Goal: Information Seeking & Learning: Learn about a topic

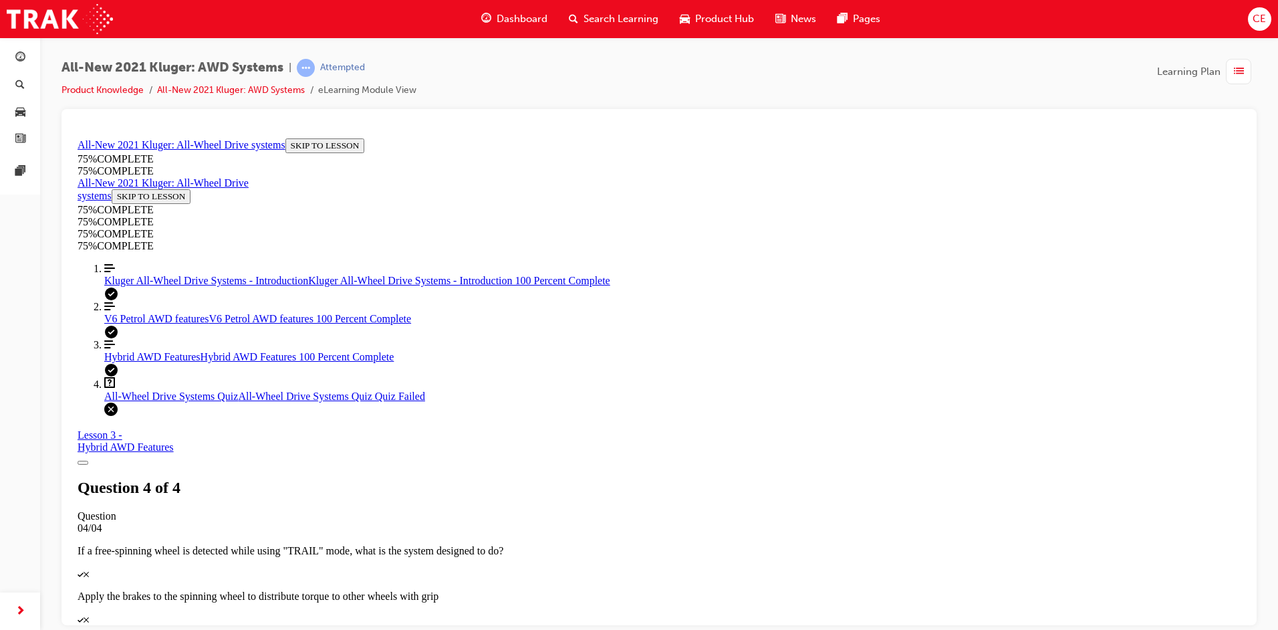
scroll to position [196, 0]
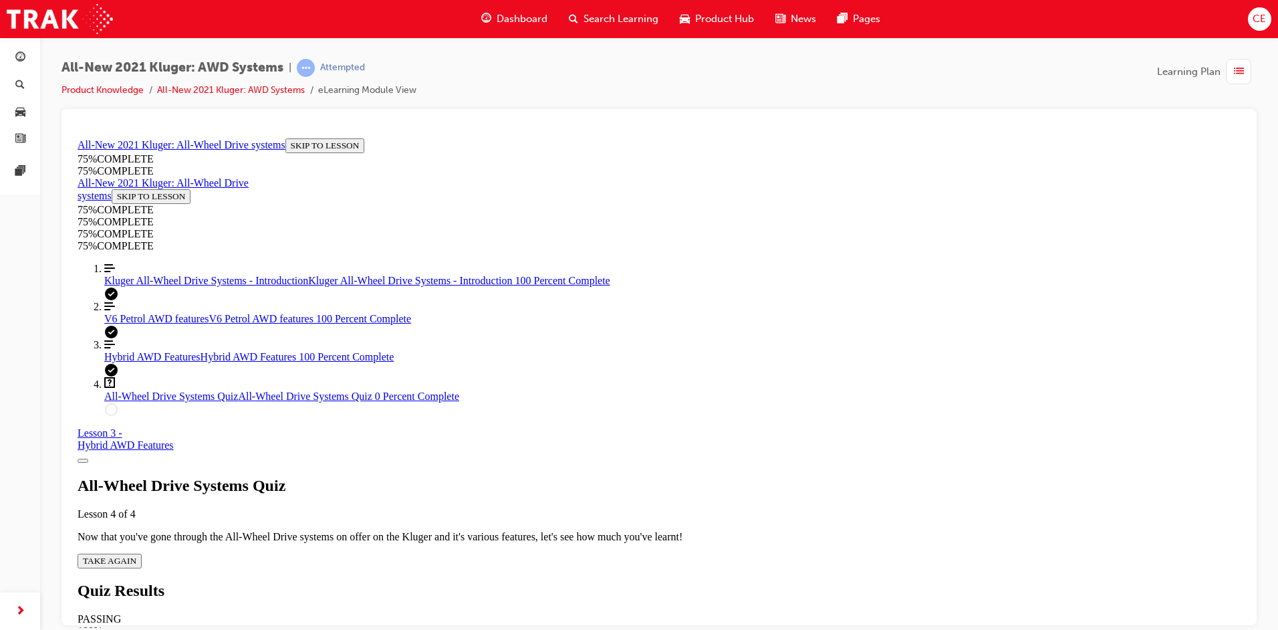
click at [136, 555] on span "TAKE AGAIN" at bounding box center [109, 560] width 53 height 10
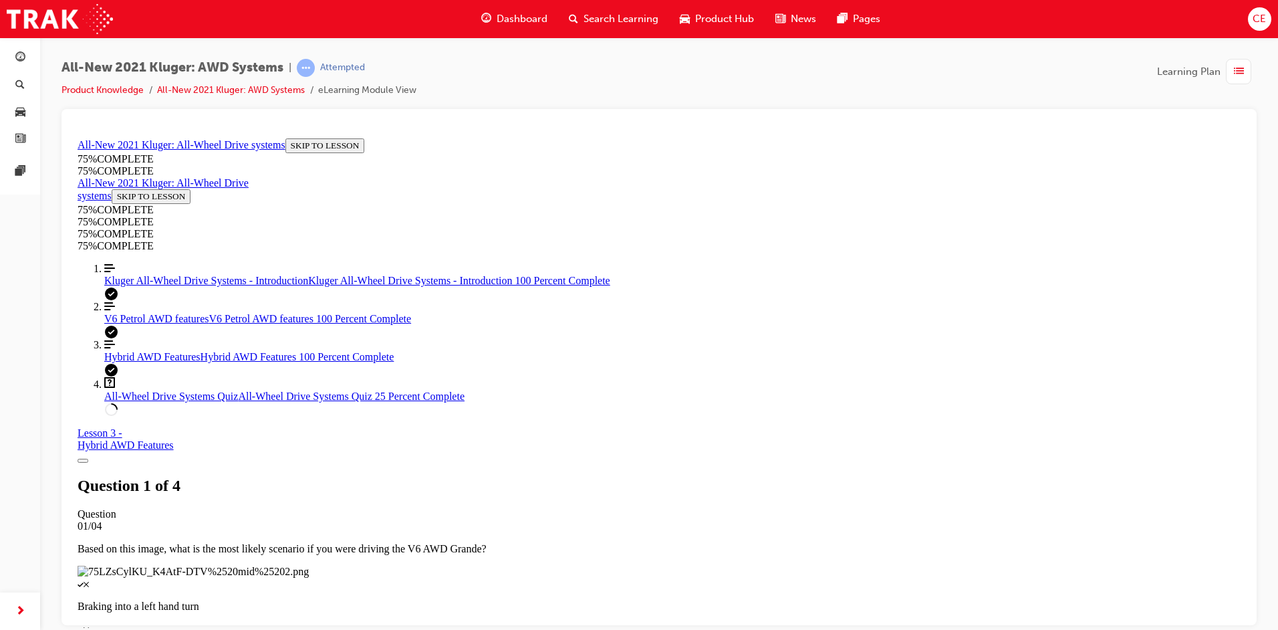
scroll to position [190, 0]
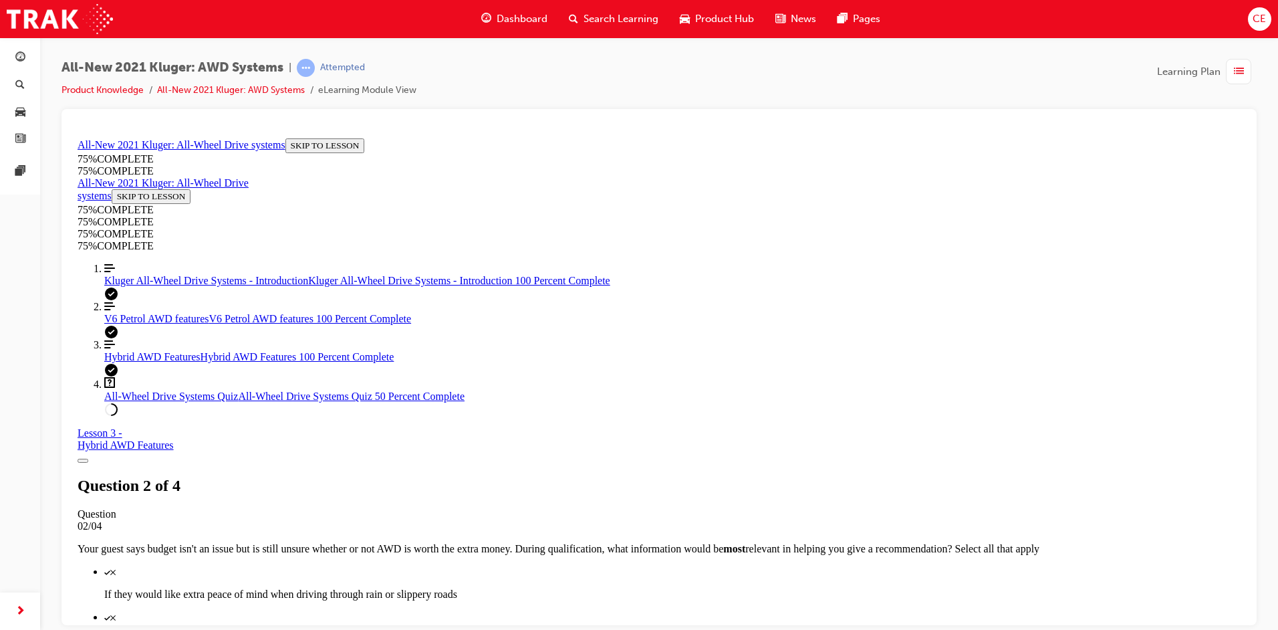
scroll to position [116, 0]
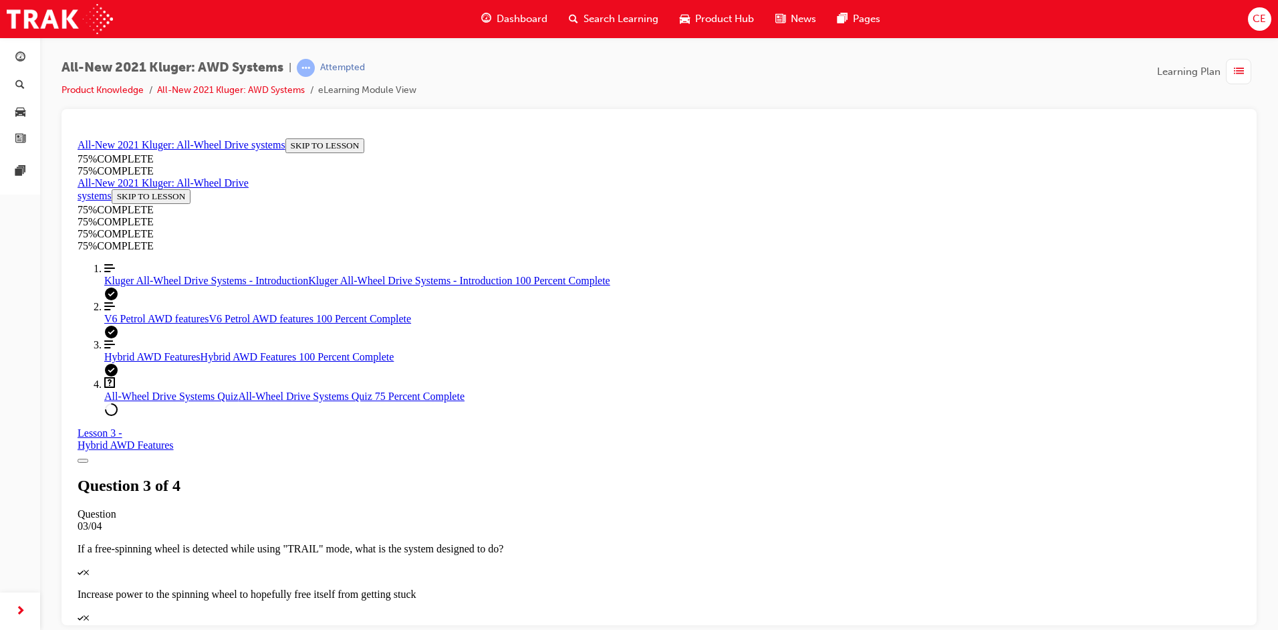
scroll to position [154, 0]
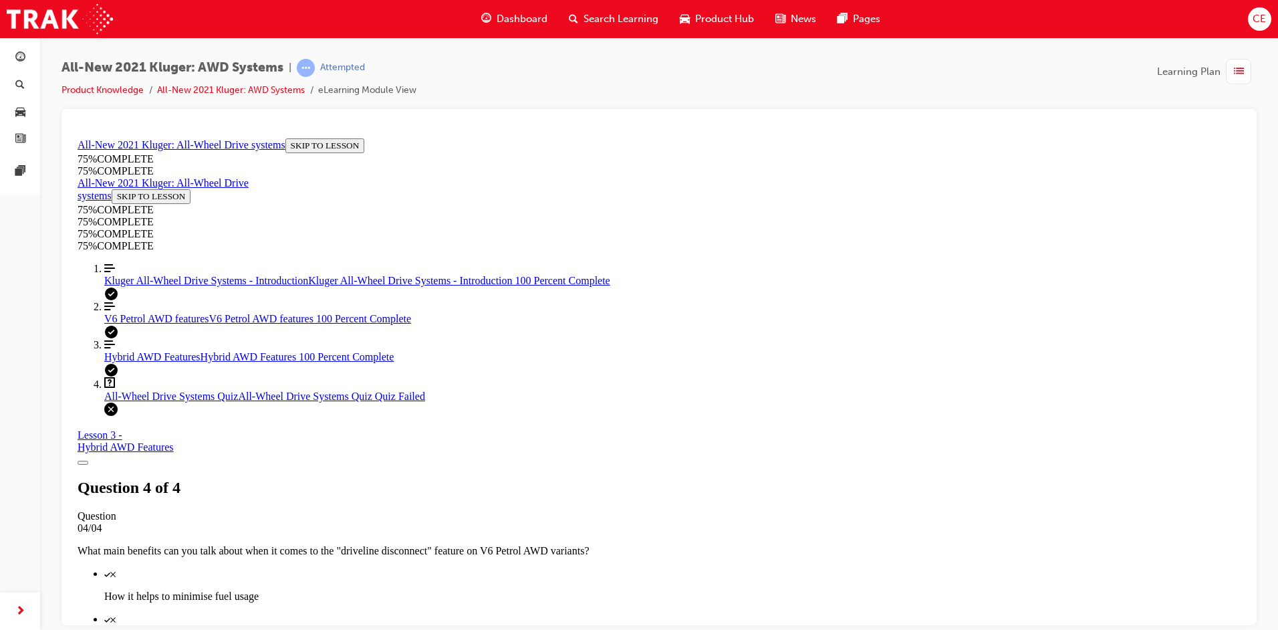
scroll to position [196, 0]
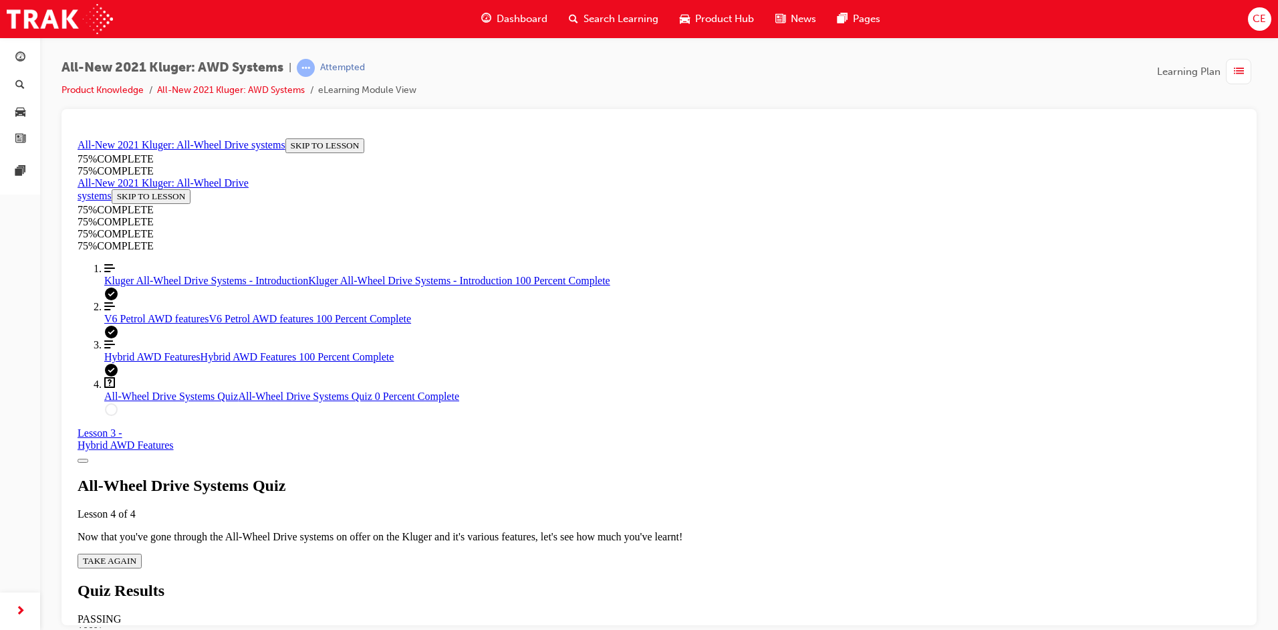
scroll to position [48, 0]
click at [136, 555] on span "TAKE AGAIN" at bounding box center [109, 560] width 53 height 10
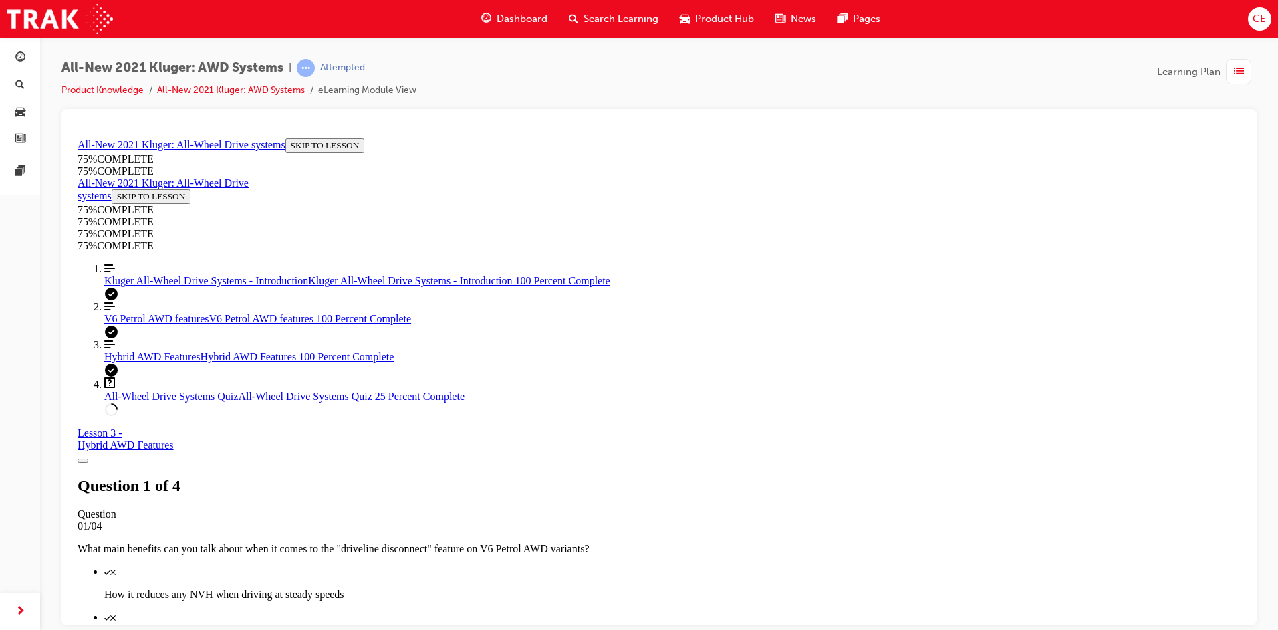
scroll to position [182, 0]
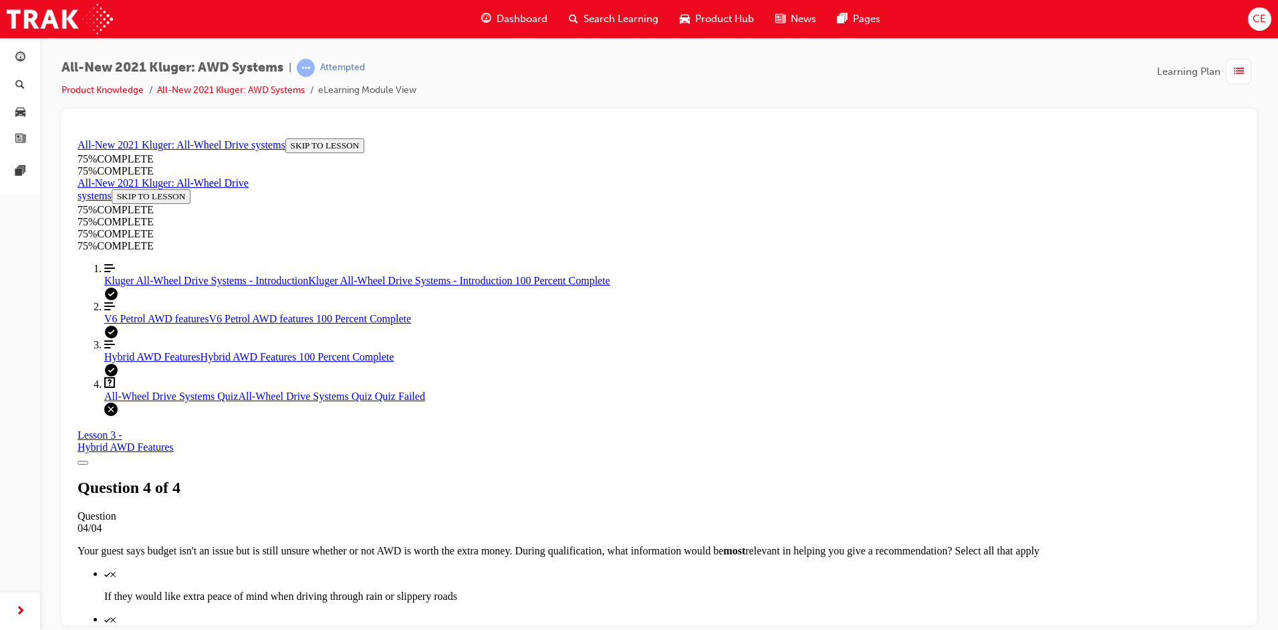
scroll to position [49, 0]
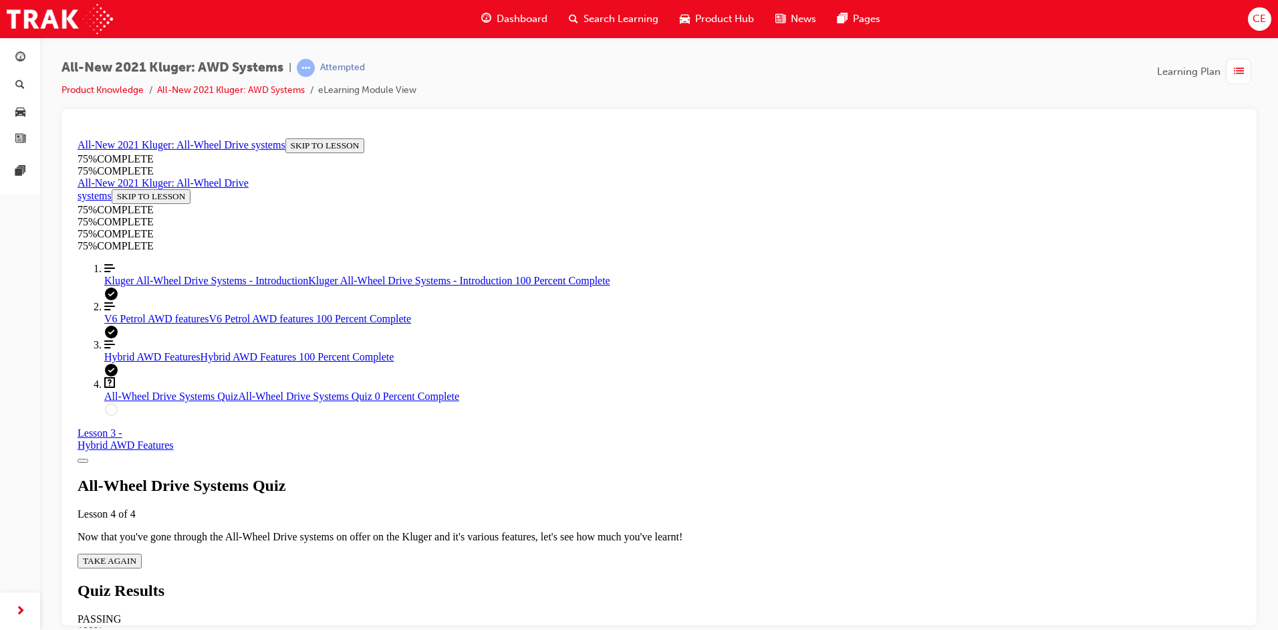
click at [136, 555] on span "TAKE AGAIN" at bounding box center [109, 560] width 53 height 10
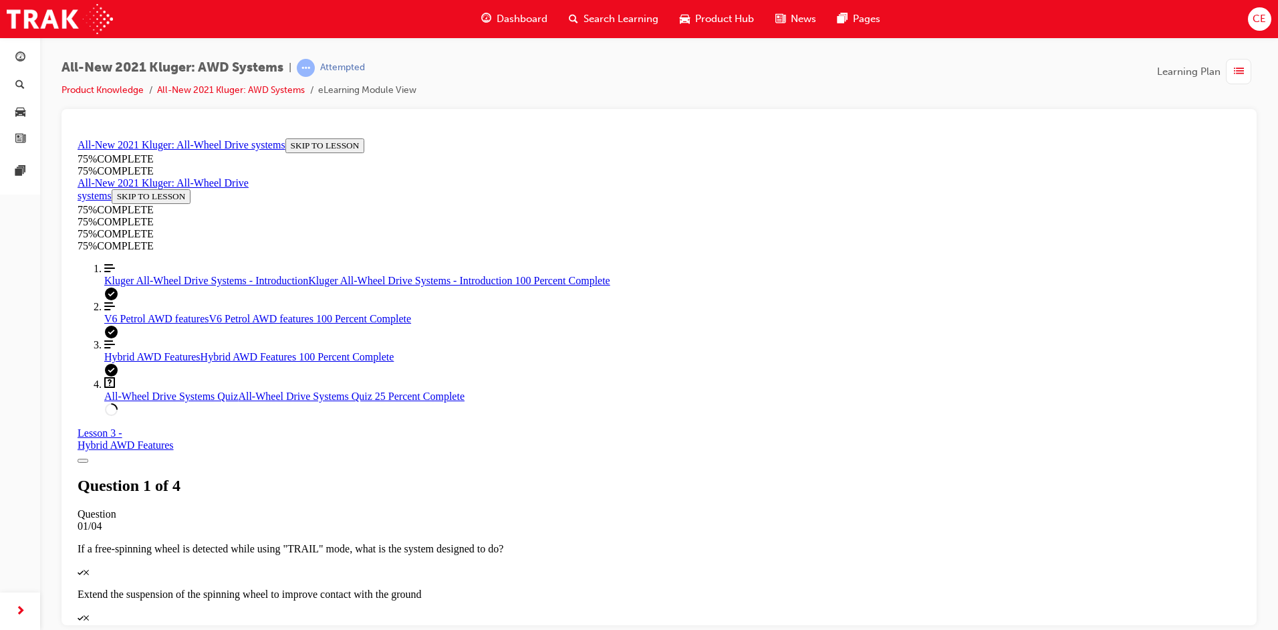
scroll to position [190, 0]
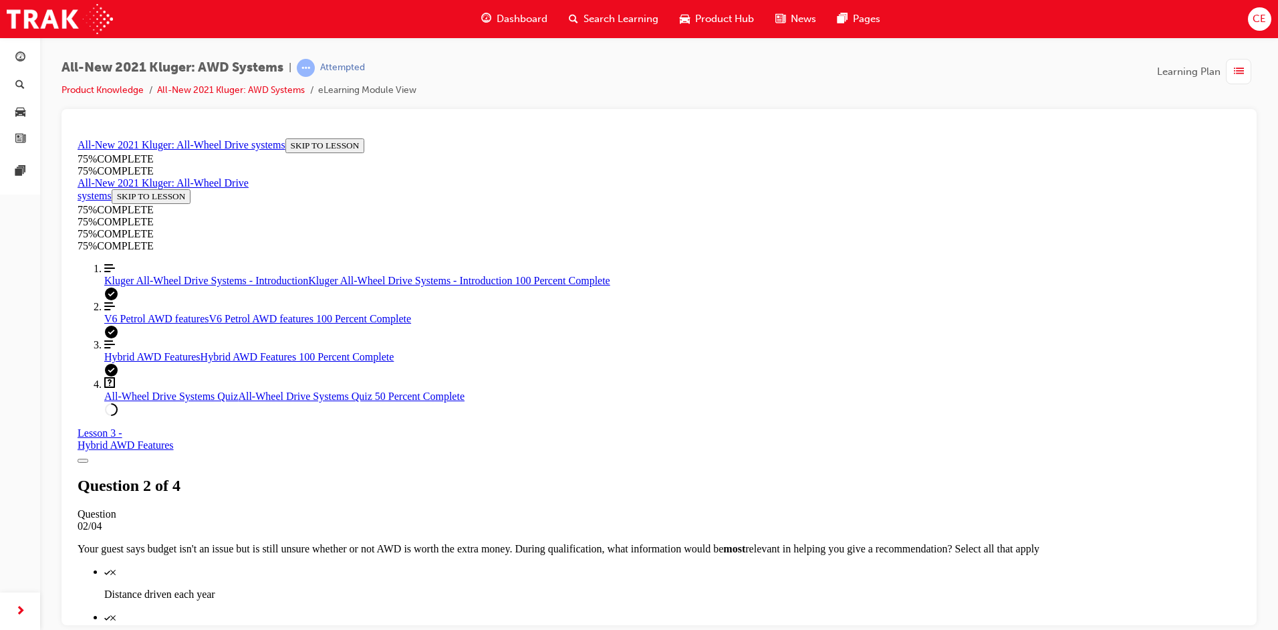
scroll to position [350, 0]
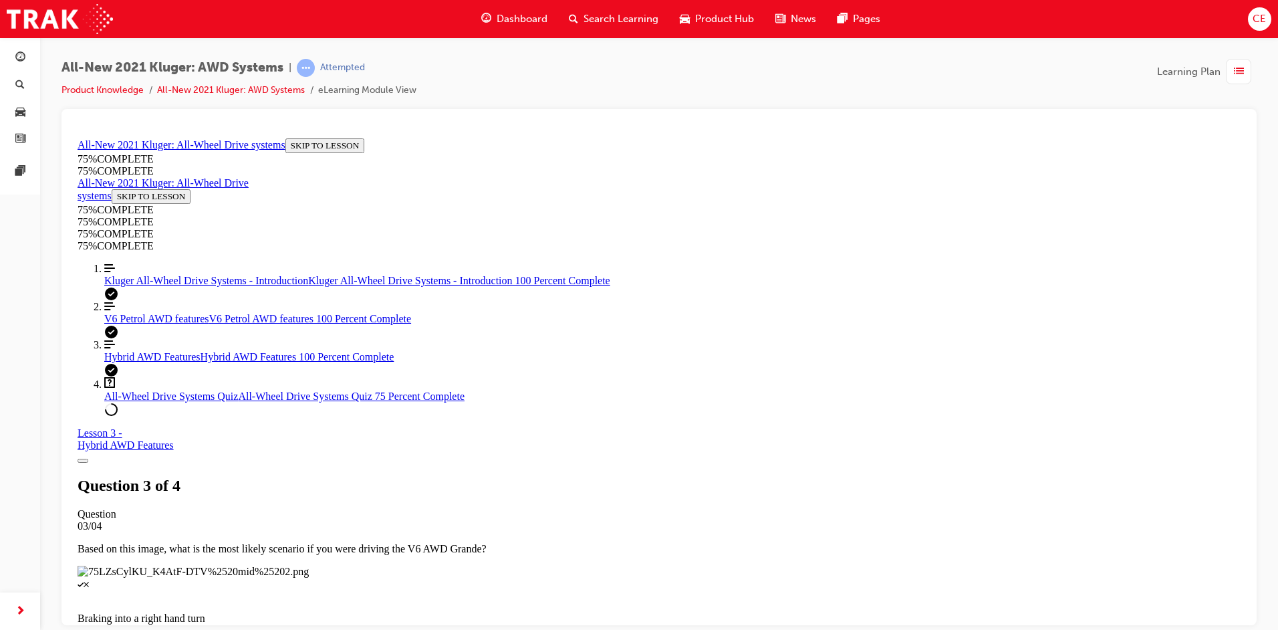
scroll to position [154, 0]
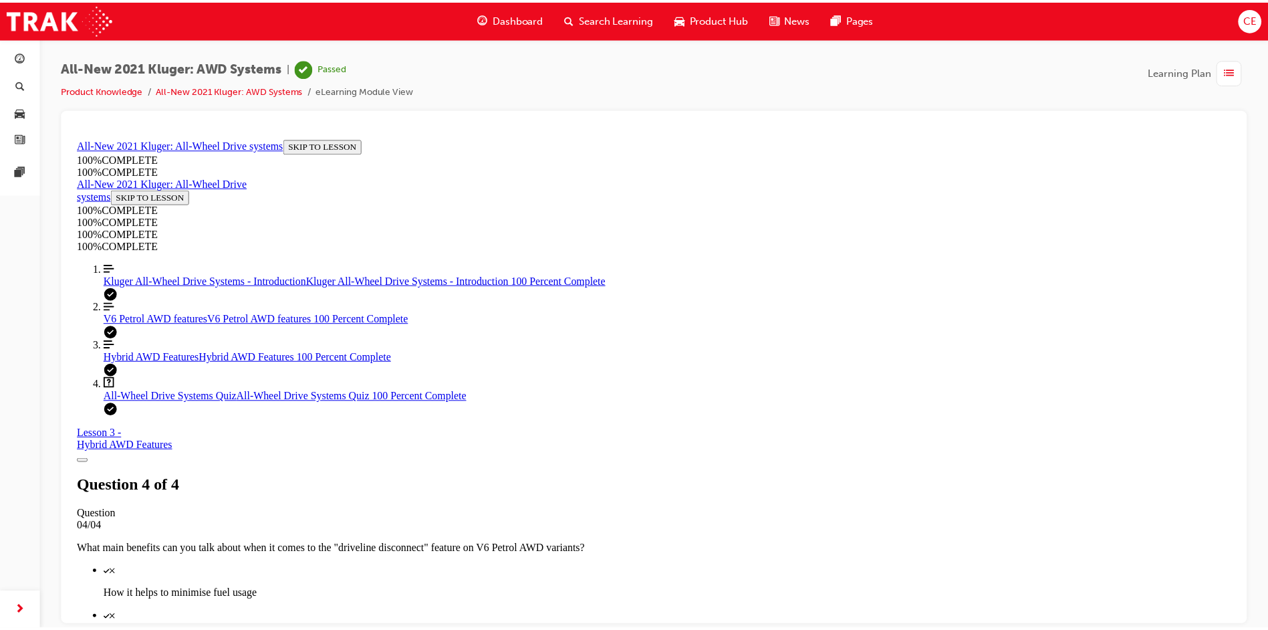
scroll to position [196, 0]
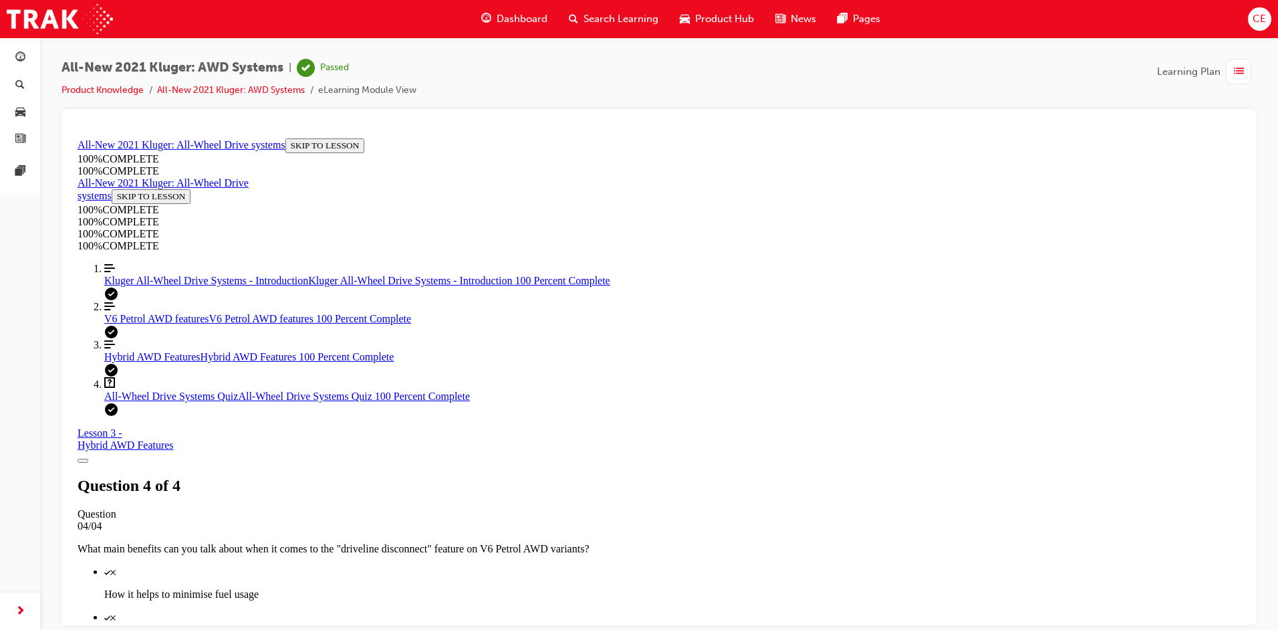
click at [505, 19] on span "Dashboard" at bounding box center [522, 18] width 51 height 15
